Goal: Information Seeking & Learning: Check status

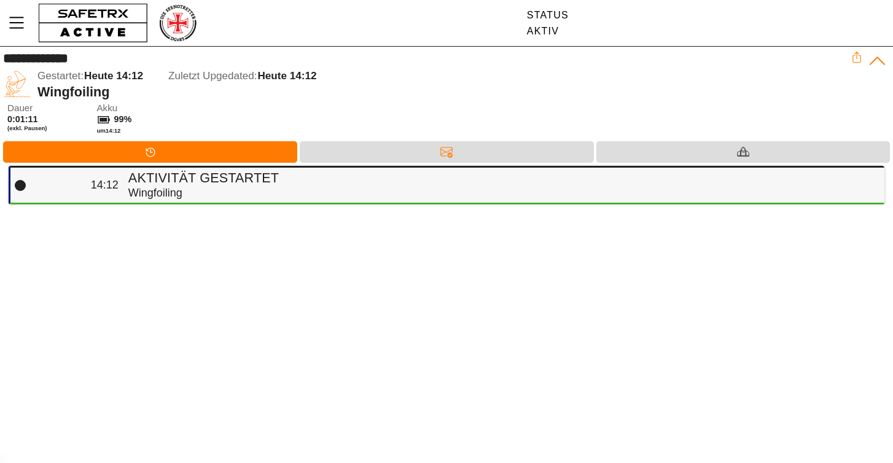
click at [431, 189] on div "Wingfoiling" at bounding box center [501, 193] width 747 height 14
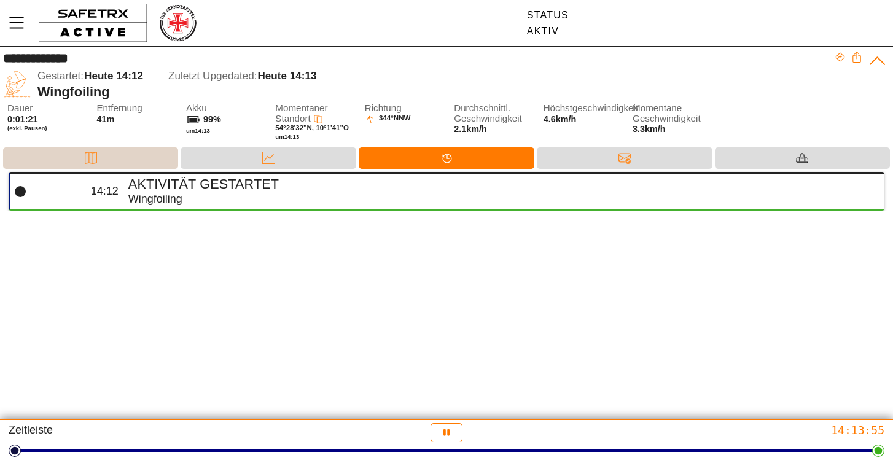
click at [131, 152] on div "Karte" at bounding box center [90, 158] width 175 height 22
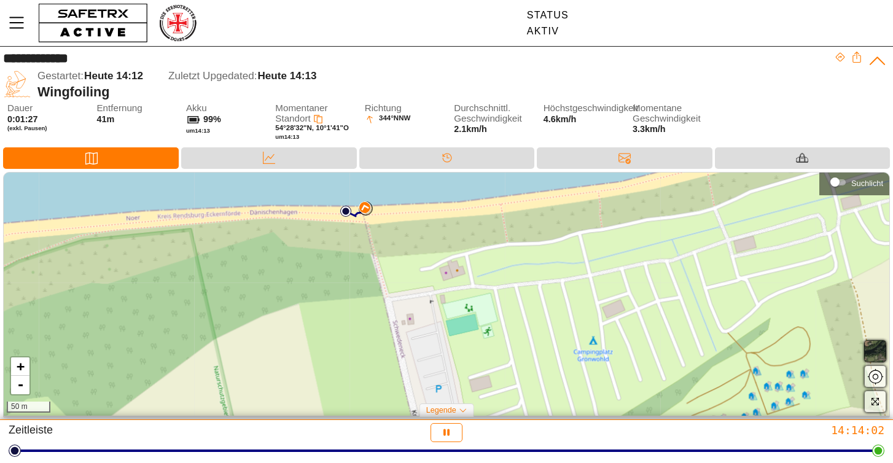
drag, startPoint x: 367, startPoint y: 288, endPoint x: 278, endPoint y: 205, distance: 121.3
click at [278, 205] on div "+ - 50 m" at bounding box center [447, 294] width 886 height 243
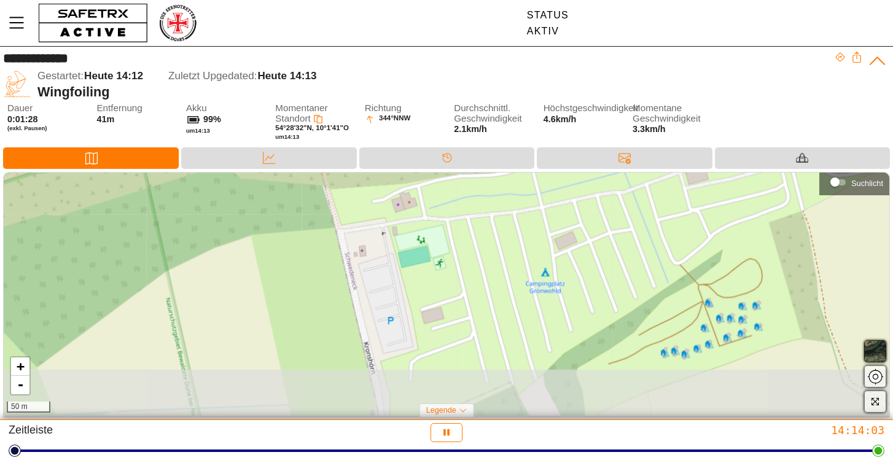
drag, startPoint x: 359, startPoint y: 284, endPoint x: 307, endPoint y: 206, distance: 94.4
click at [307, 206] on div "+ - 50 m" at bounding box center [447, 294] width 886 height 243
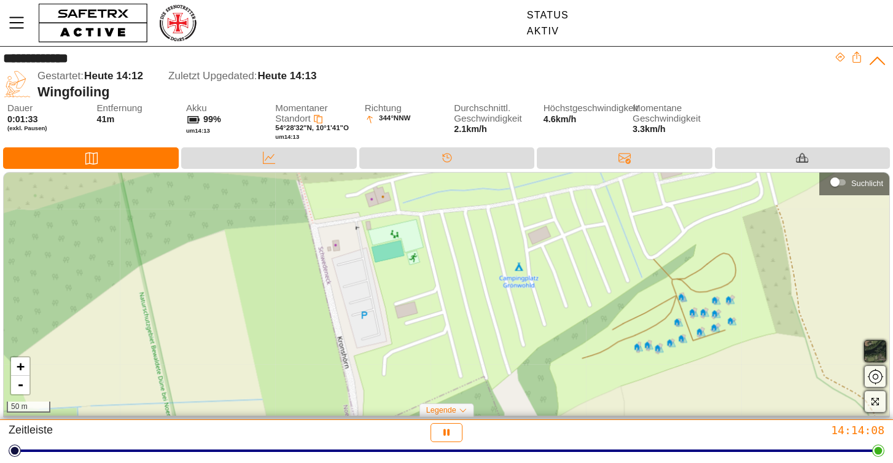
drag, startPoint x: 343, startPoint y: 301, endPoint x: 321, endPoint y: 307, distance: 22.8
click at [321, 307] on div "+ - 50 m" at bounding box center [447, 294] width 886 height 243
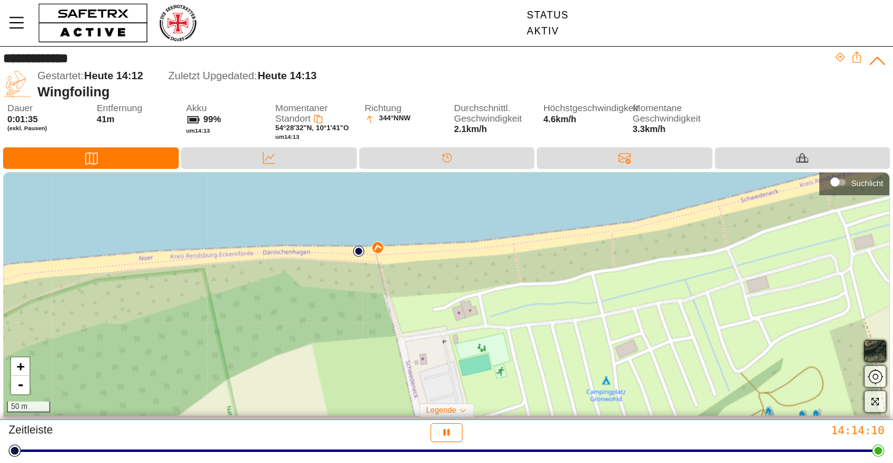
drag, startPoint x: 330, startPoint y: 214, endPoint x: 417, endPoint y: 328, distance: 143.3
click at [417, 328] on div "+ - 50 m" at bounding box center [447, 294] width 886 height 243
click at [22, 387] on link "-" at bounding box center [20, 385] width 18 height 18
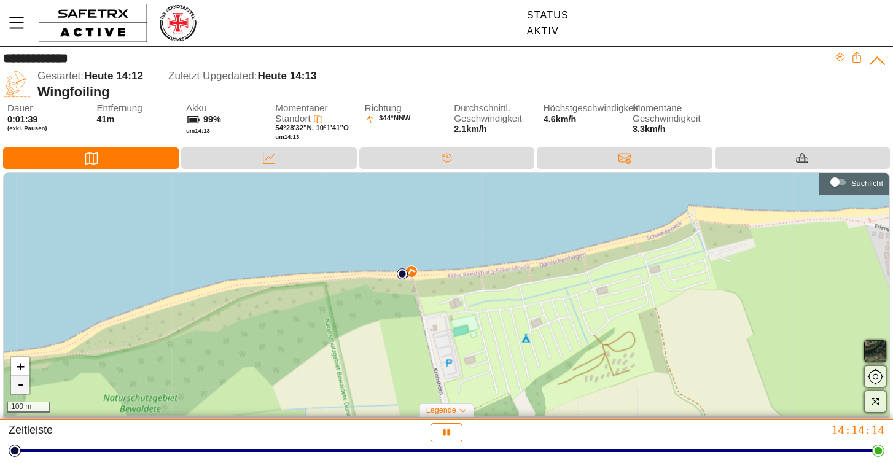
click at [22, 387] on link "-" at bounding box center [20, 385] width 18 height 18
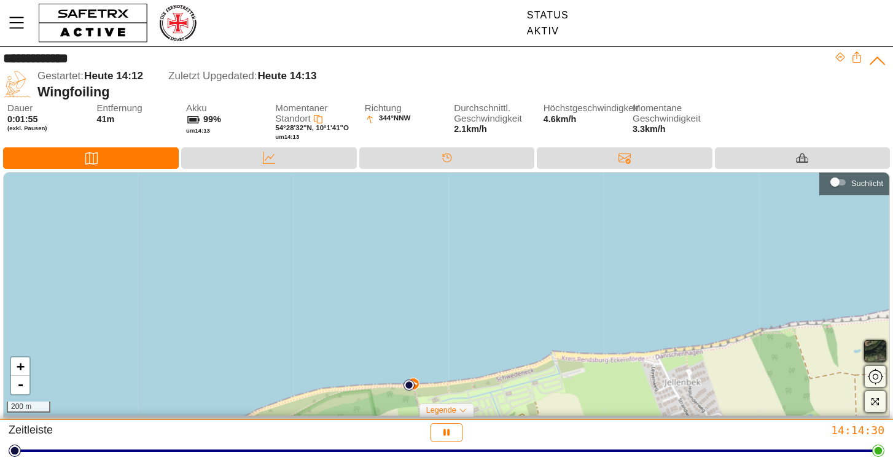
drag, startPoint x: 293, startPoint y: 337, endPoint x: 277, endPoint y: 415, distance: 80.3
click at [277, 415] on div "+ - 200 m" at bounding box center [447, 294] width 886 height 243
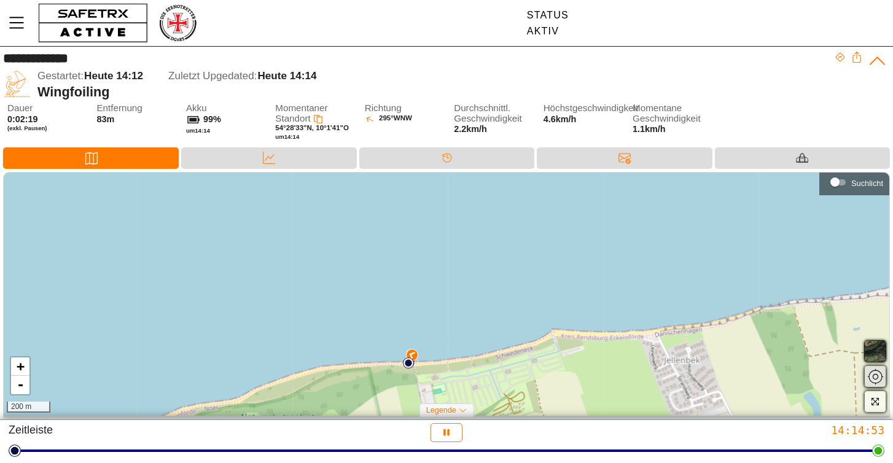
click at [878, 367] on button "button" at bounding box center [875, 377] width 22 height 22
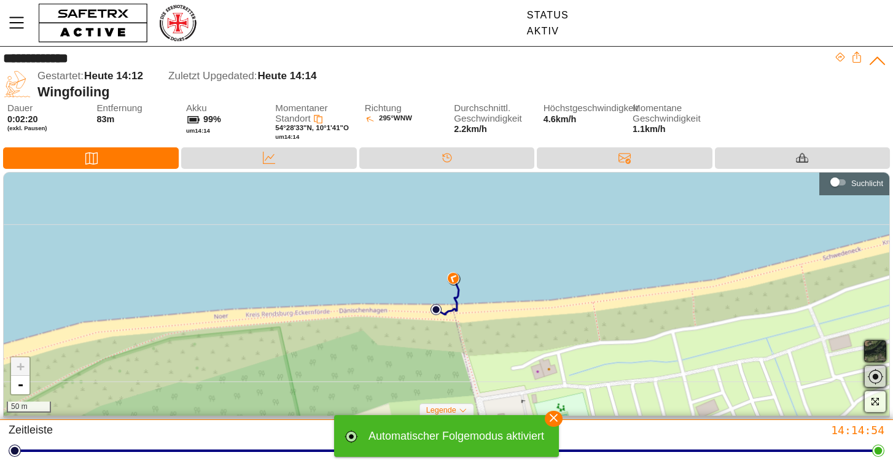
click at [878, 367] on button "button" at bounding box center [875, 377] width 22 height 22
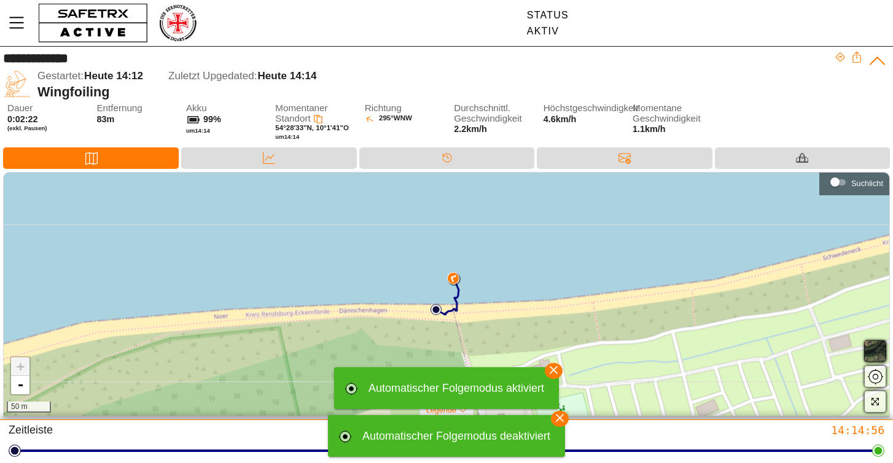
click at [562, 380] on div "+ - 50 m" at bounding box center [447, 294] width 886 height 243
click at [564, 420] on icon "button" at bounding box center [560, 418] width 8 height 8
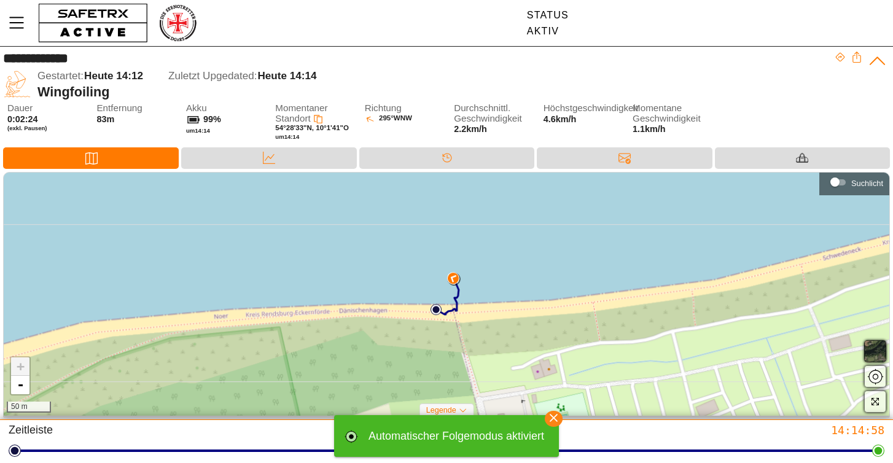
click at [557, 418] on icon "button" at bounding box center [554, 418] width 18 height 18
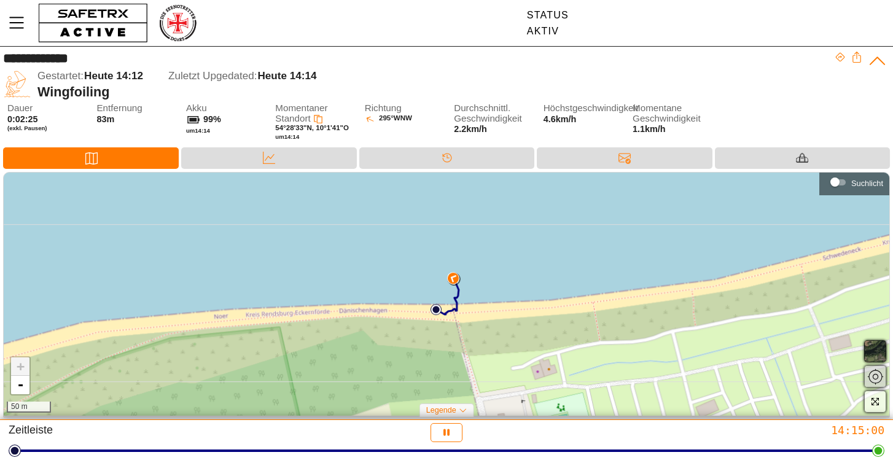
click at [874, 375] on span "button" at bounding box center [875, 376] width 15 height 15
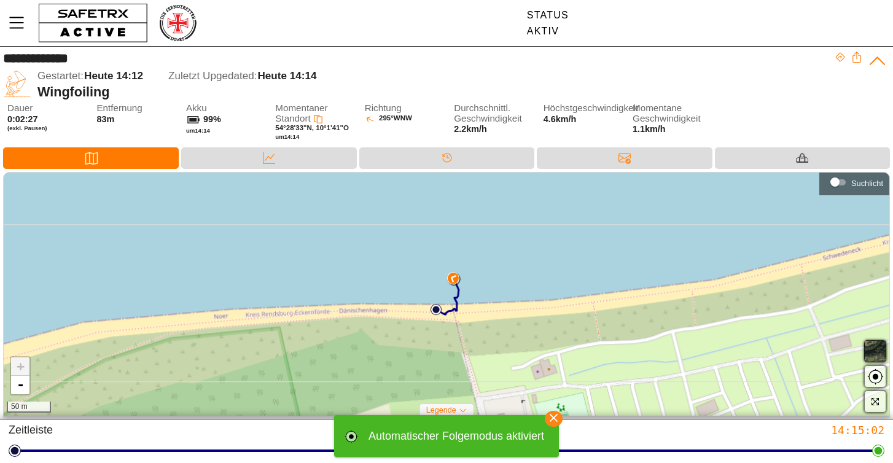
click at [556, 418] on icon "button" at bounding box center [554, 418] width 8 height 8
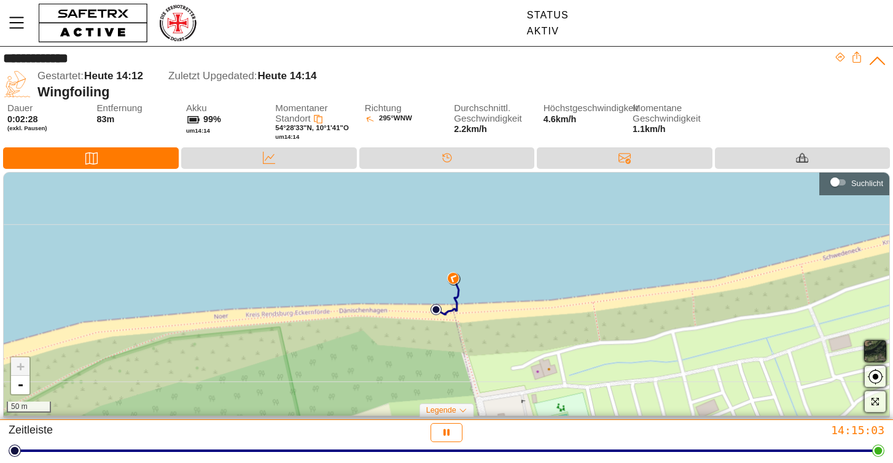
drag, startPoint x: 520, startPoint y: 343, endPoint x: 520, endPoint y: 369, distance: 25.8
click at [520, 369] on div "+ - 50 m" at bounding box center [447, 294] width 886 height 243
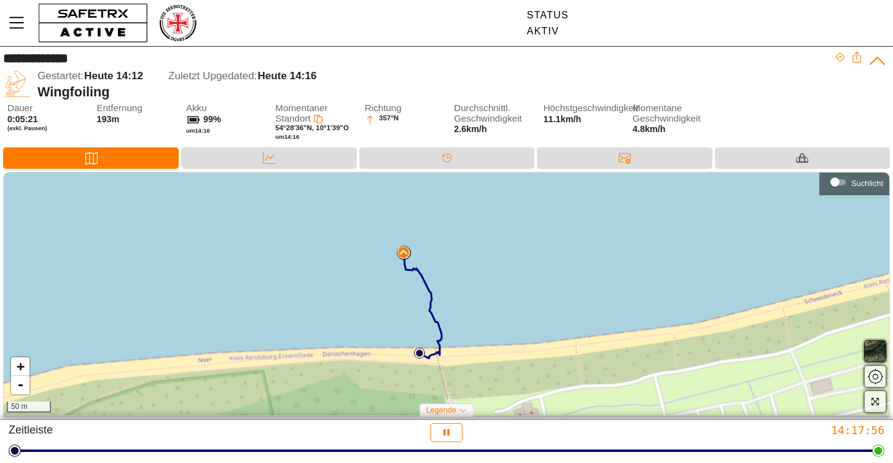
drag, startPoint x: 434, startPoint y: 283, endPoint x: 414, endPoint y: 304, distance: 28.2
click at [415, 304] on div "+ - 50 m" at bounding box center [447, 294] width 886 height 243
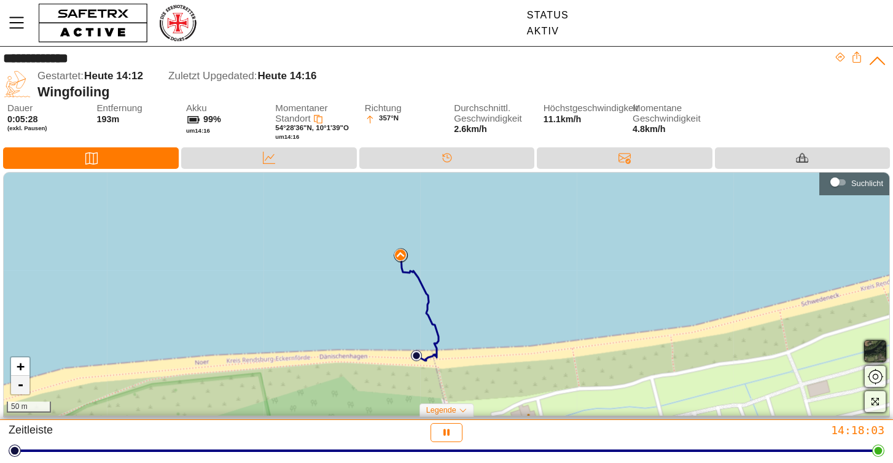
click at [17, 391] on link "-" at bounding box center [20, 385] width 18 height 18
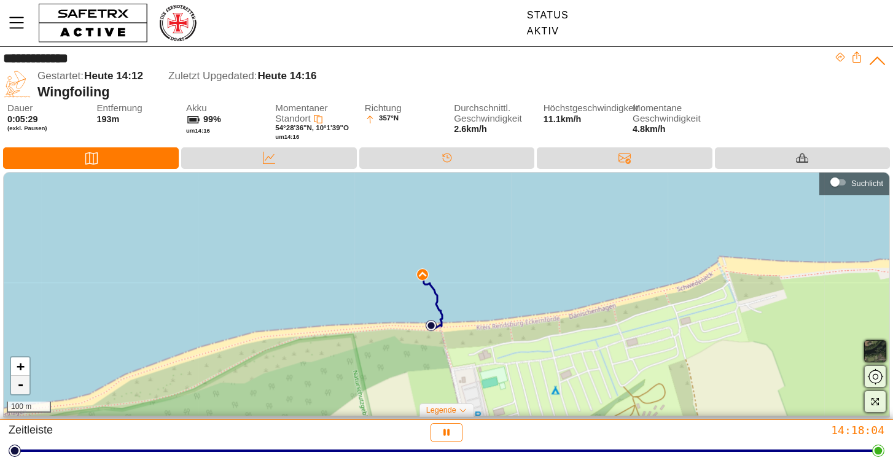
click at [17, 391] on link "-" at bounding box center [20, 385] width 18 height 18
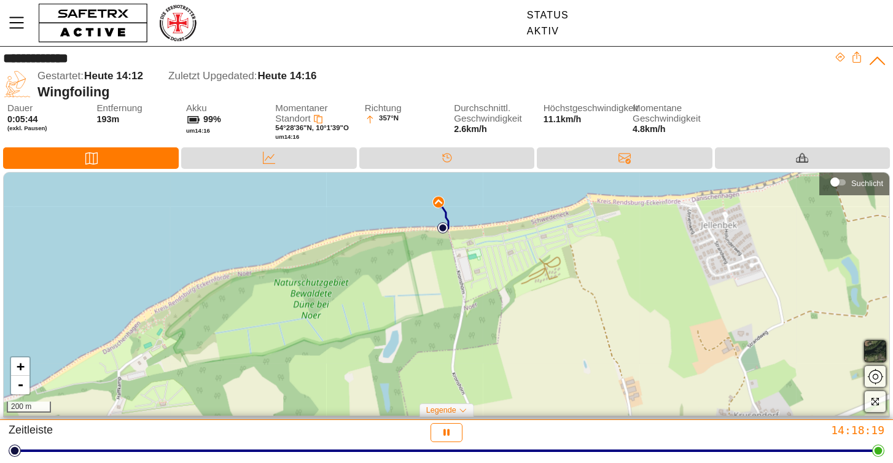
drag, startPoint x: 316, startPoint y: 352, endPoint x: 319, endPoint y: 268, distance: 84.3
click at [319, 268] on div "+ - 200 m" at bounding box center [447, 294] width 886 height 243
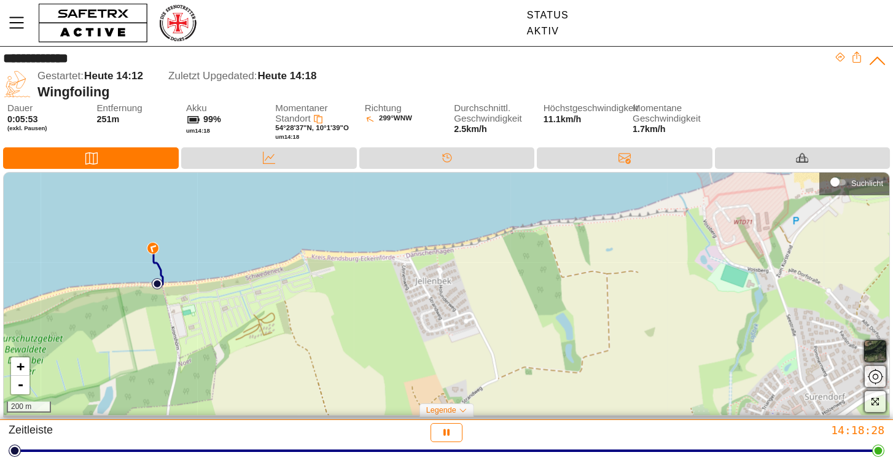
drag, startPoint x: 275, startPoint y: 345, endPoint x: -10, endPoint y: 398, distance: 289.8
click at [0, 398] on html "**********" at bounding box center [446, 231] width 893 height 463
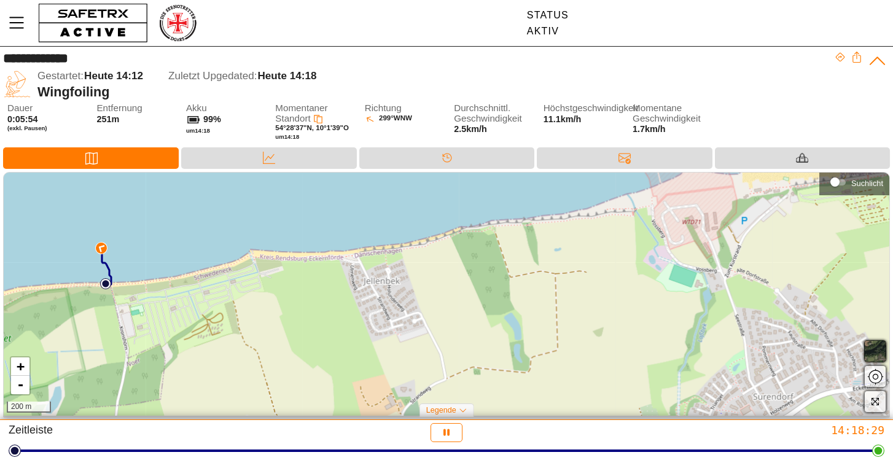
drag, startPoint x: 374, startPoint y: 312, endPoint x: 456, endPoint y: 236, distance: 111.3
click at [456, 237] on div "+ - 200 m" at bounding box center [447, 294] width 886 height 243
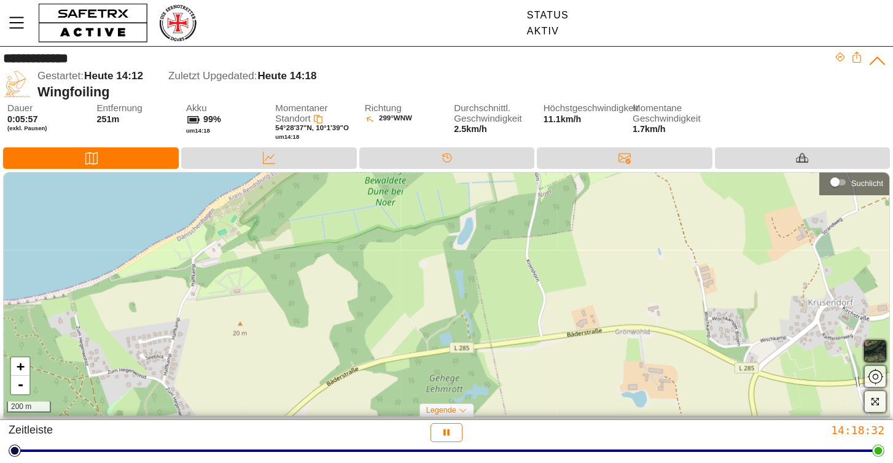
drag, startPoint x: 346, startPoint y: 316, endPoint x: 622, endPoint y: 230, distance: 288.8
click at [622, 230] on div "+ - 200 m" at bounding box center [447, 294] width 886 height 243
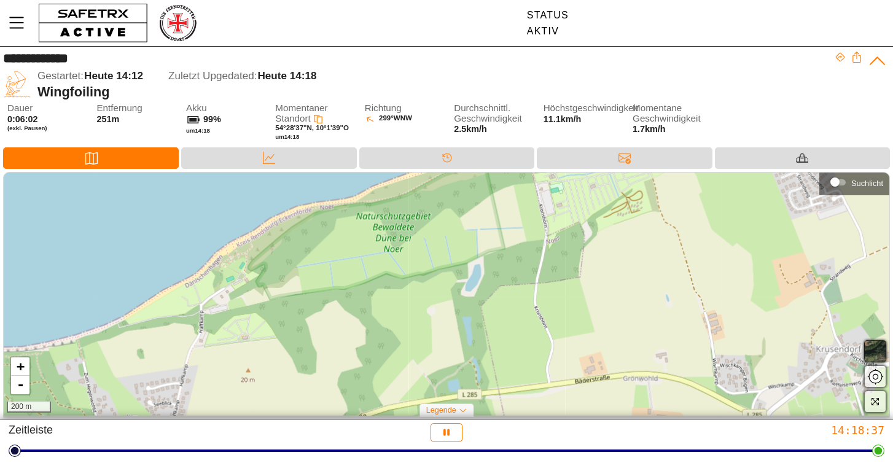
drag, startPoint x: 672, startPoint y: 344, endPoint x: 690, endPoint y: 410, distance: 68.7
click at [691, 410] on div "+ - 200 m" at bounding box center [447, 294] width 886 height 243
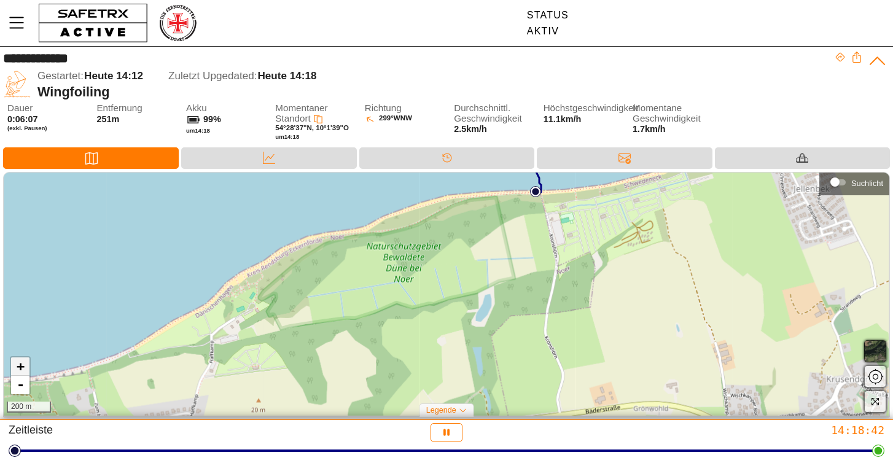
click at [26, 369] on link "+" at bounding box center [20, 367] width 18 height 18
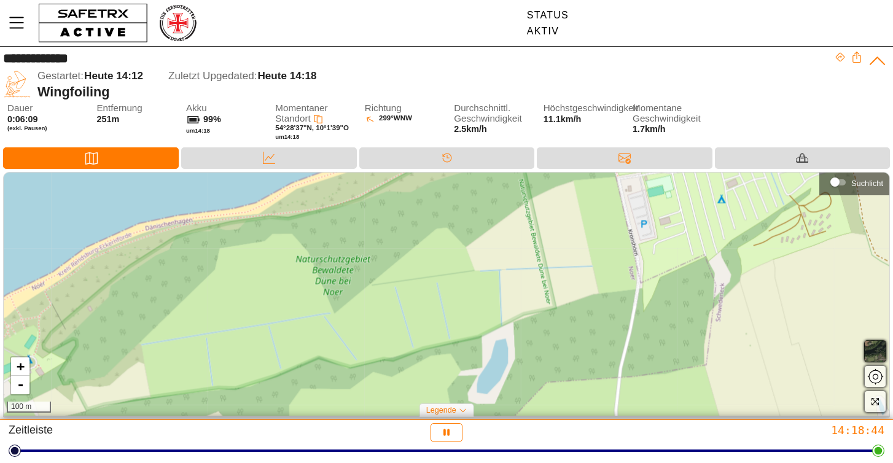
drag, startPoint x: 214, startPoint y: 256, endPoint x: 186, endPoint y: 304, distance: 55.1
click at [186, 304] on div "+ - 100 m" at bounding box center [447, 294] width 886 height 243
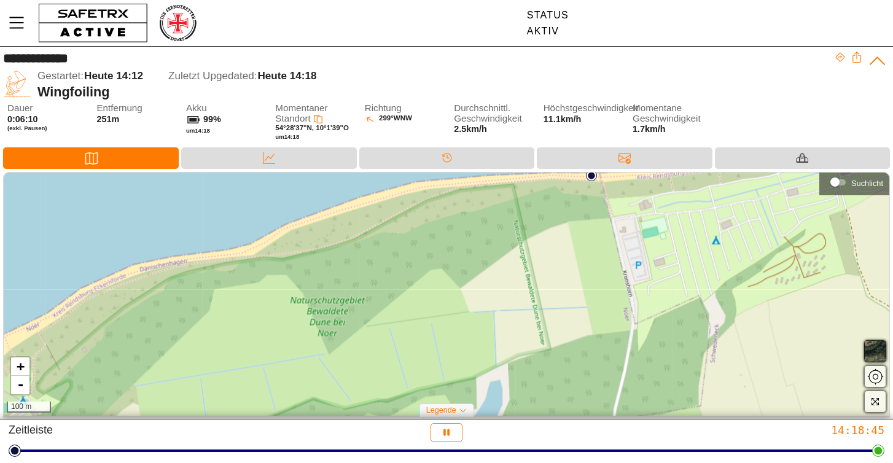
drag, startPoint x: 233, startPoint y: 242, endPoint x: 227, endPoint y: 284, distance: 42.2
click at [227, 284] on div "+ - 100 m" at bounding box center [447, 294] width 886 height 243
drag, startPoint x: 227, startPoint y: 284, endPoint x: 227, endPoint y: 358, distance: 73.7
click at [227, 358] on div "+ - 100 m" at bounding box center [447, 294] width 886 height 243
